Goal: Transaction & Acquisition: Purchase product/service

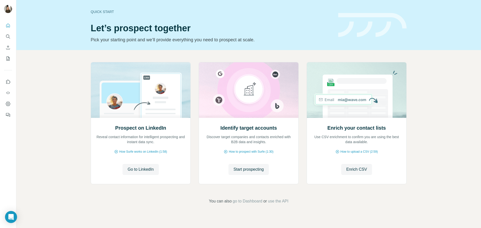
drag, startPoint x: 250, startPoint y: 203, endPoint x: 12, endPoint y: 131, distance: 248.8
click at [16, 154] on div "Quick start Let’s prospect together Pick your starting point and we’ll provide …" at bounding box center [240, 114] width 481 height 228
click at [7, 28] on button "Quick start" at bounding box center [8, 25] width 8 height 9
click at [10, 36] on icon "Search" at bounding box center [8, 36] width 5 height 5
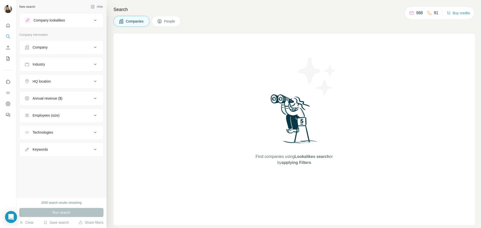
click at [9, 46] on icon "Enrich CSV" at bounding box center [8, 47] width 5 height 5
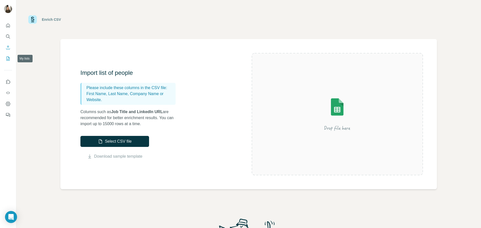
click at [8, 59] on icon "My lists" at bounding box center [8, 58] width 5 height 5
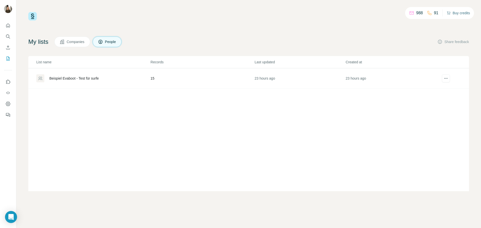
click at [455, 11] on button "Buy credits" at bounding box center [458, 13] width 23 height 7
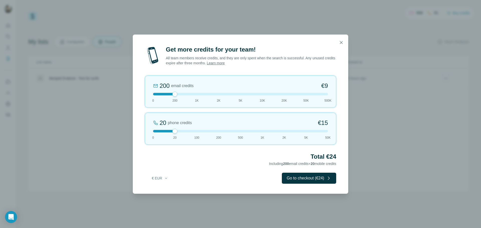
click at [192, 133] on div "20 phone credits €[PHONE_NUMBER] 1K 2K 5K 50K" at bounding box center [240, 129] width 191 height 32
click at [220, 133] on div "100 phone credits €[PHONE_NUMBER] 1K 2K 5K 50K" at bounding box center [240, 129] width 191 height 32
click at [261, 131] on div at bounding box center [240, 131] width 175 height 3
click at [283, 134] on div "1K phone credits 12% Discount €634 0 20 100 200 500 1K 2K 5K 50K" at bounding box center [240, 129] width 191 height 32
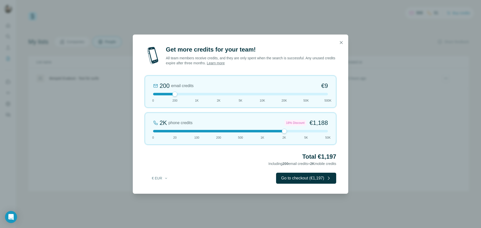
click at [262, 129] on div "2K phone credits 18% Discount €1,188 0 20 100 200 500 1K 2K 5K 50K" at bounding box center [240, 129] width 191 height 32
click at [286, 131] on div at bounding box center [240, 131] width 175 height 3
click at [307, 130] on div at bounding box center [240, 131] width 175 height 3
click at [401, 125] on div "Get more credits for your team! All team members receive credits, and they are …" at bounding box center [240, 114] width 481 height 228
drag, startPoint x: 307, startPoint y: 131, endPoint x: 280, endPoint y: 137, distance: 27.4
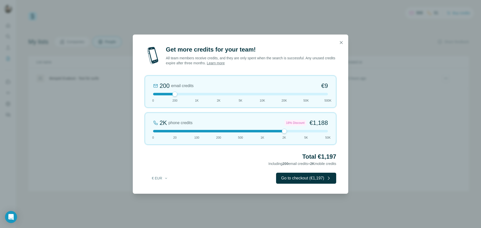
click at [280, 137] on div "2K phone credits 18% Discount €1,188 0 20 100 200 500 1K 2K 5K 50K" at bounding box center [240, 129] width 191 height 32
click at [103, 206] on div "Get more credits for your team! All team members receive credits, and they are …" at bounding box center [240, 114] width 481 height 228
click at [367, 121] on div "Get more credits for your team! All team members receive credits, and they are …" at bounding box center [240, 114] width 481 height 228
click at [342, 42] on icon "button" at bounding box center [341, 42] width 5 height 5
